Goal: Information Seeking & Learning: Learn about a topic

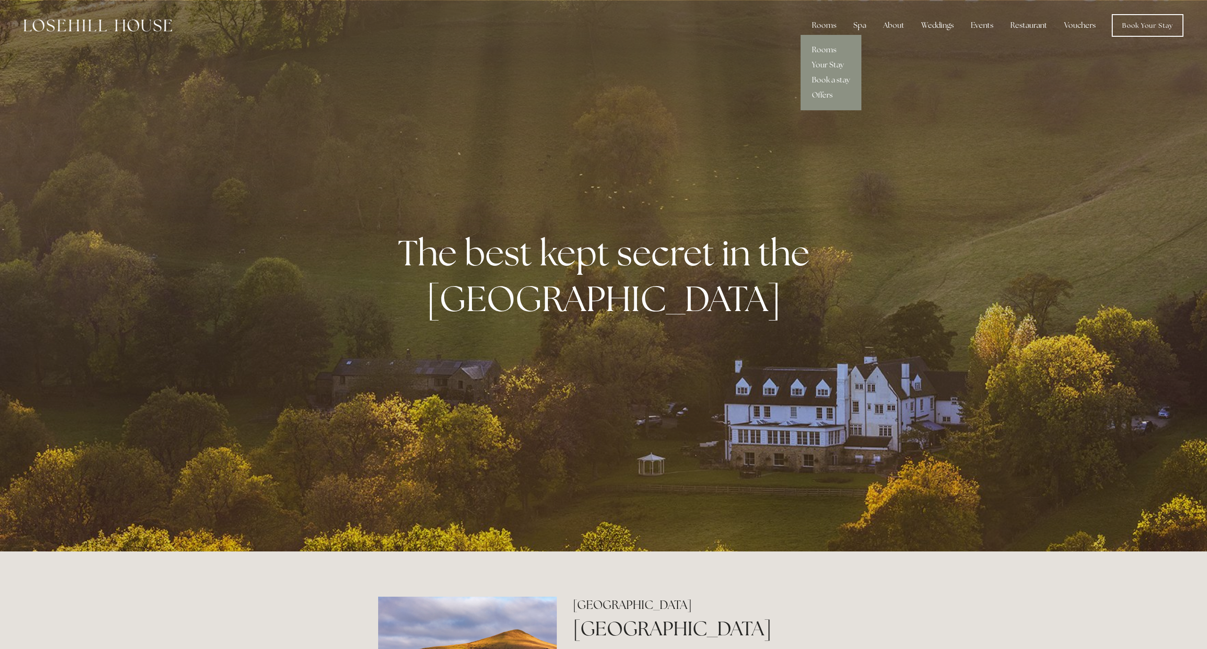
click at [823, 47] on link "Rooms" at bounding box center [830, 49] width 61 height 15
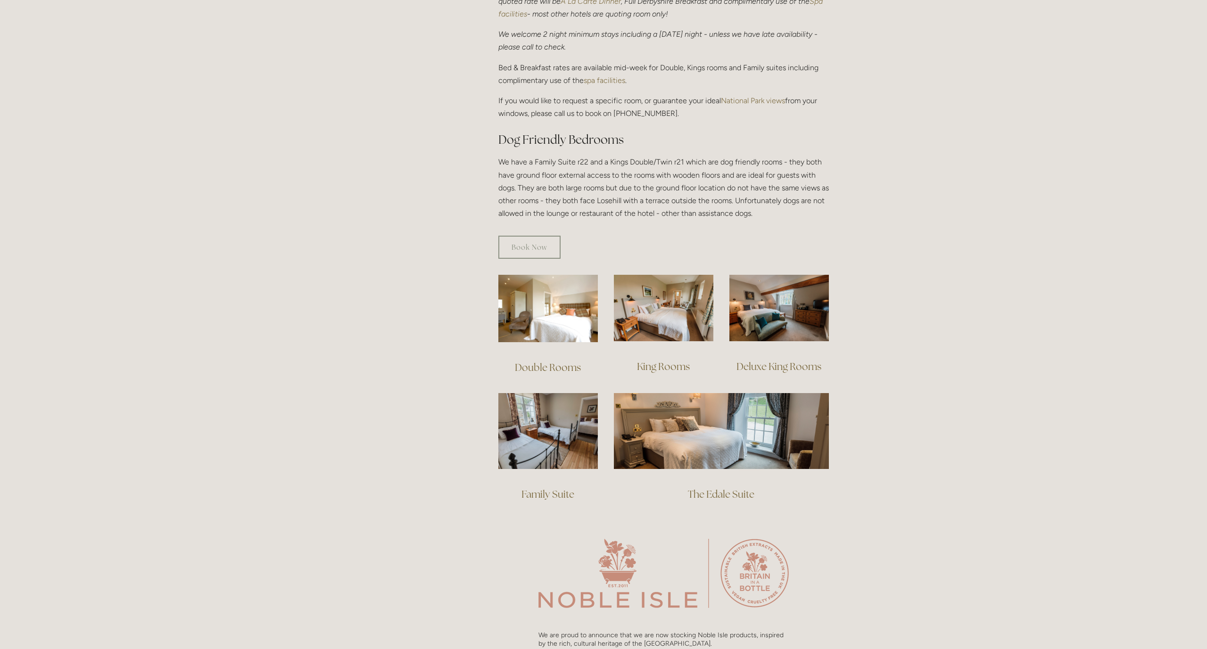
scroll to position [420, 0]
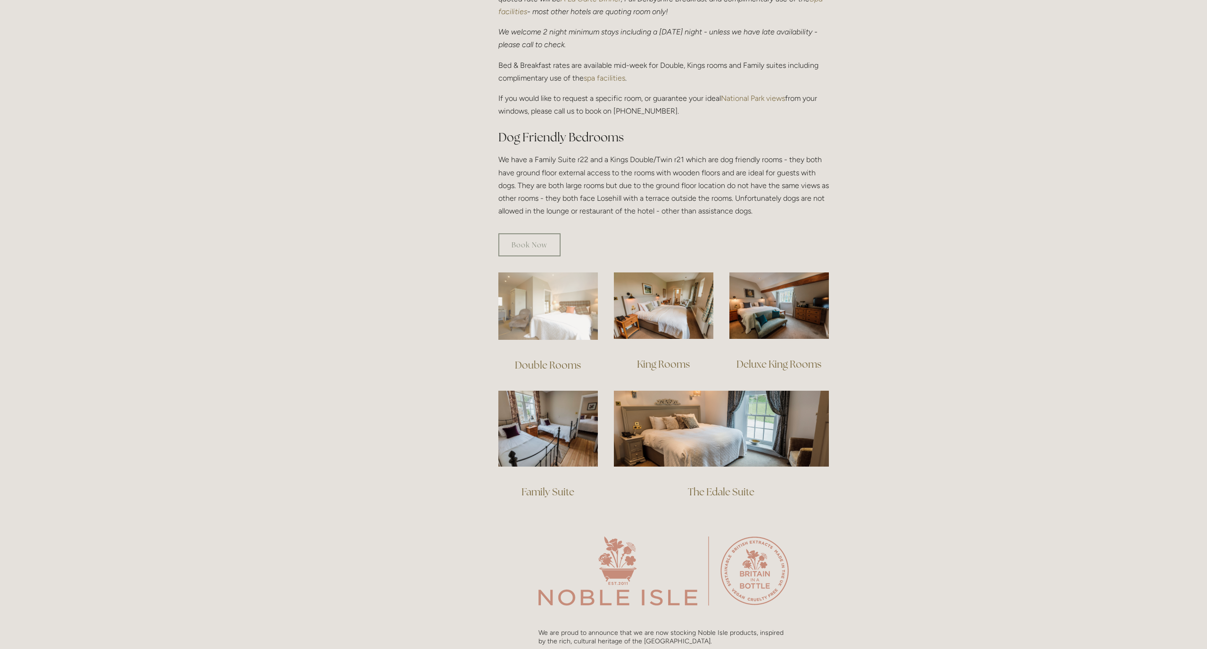
click at [558, 305] on img at bounding box center [547, 305] width 99 height 67
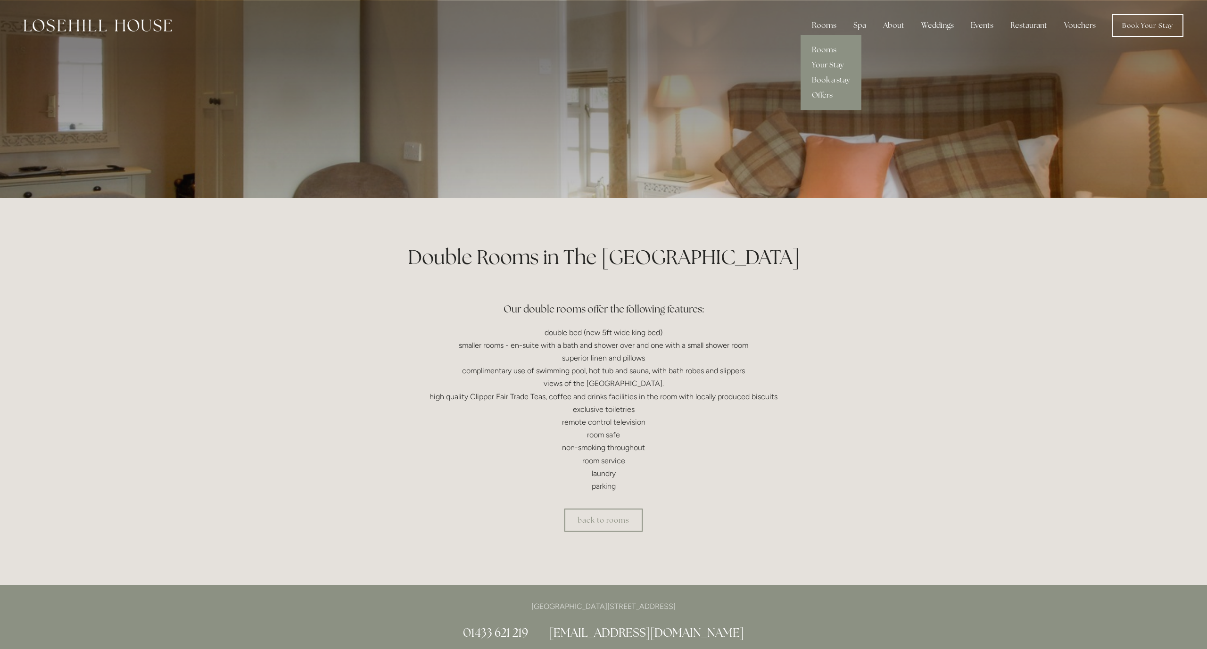
click at [827, 63] on link "Your Stay" at bounding box center [830, 64] width 61 height 15
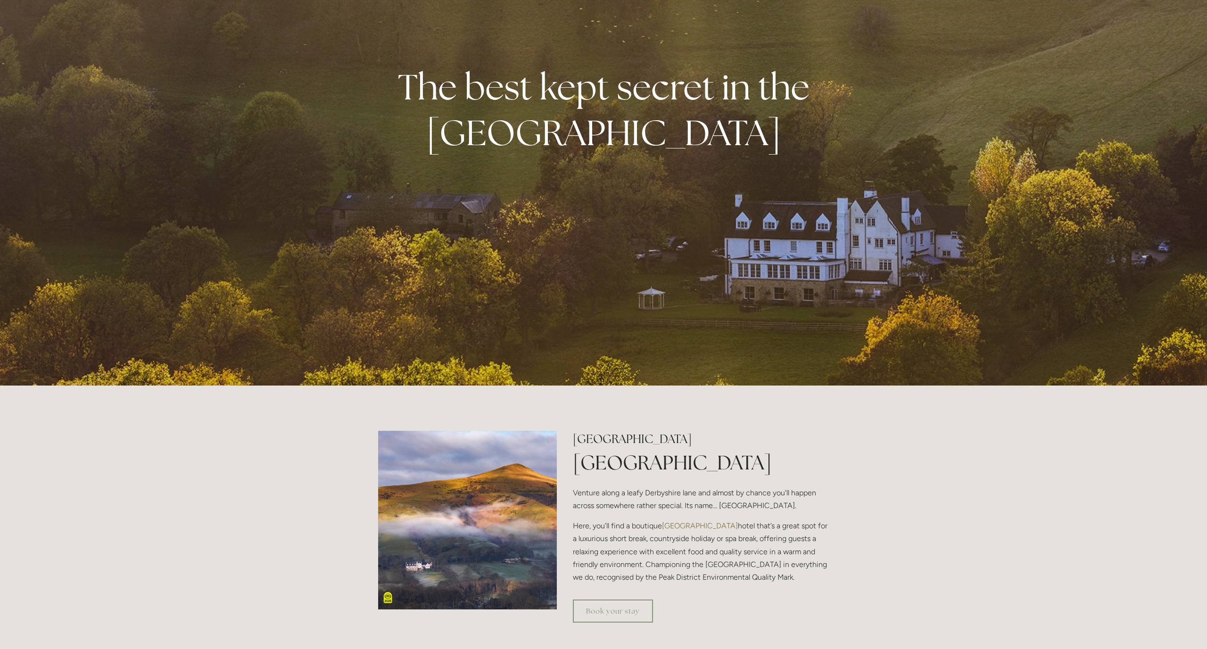
scroll to position [164, 0]
